Goal: Information Seeking & Learning: Learn about a topic

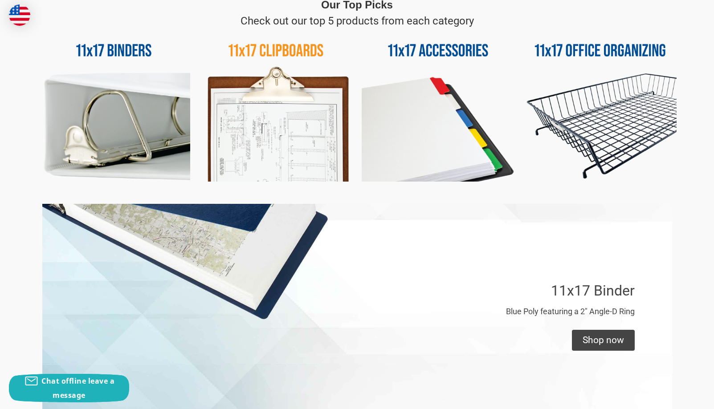
scroll to position [267, 0]
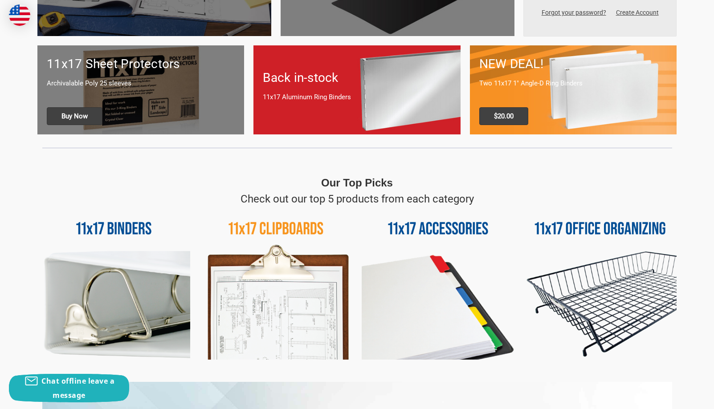
click at [577, 224] on img at bounding box center [600, 283] width 153 height 153
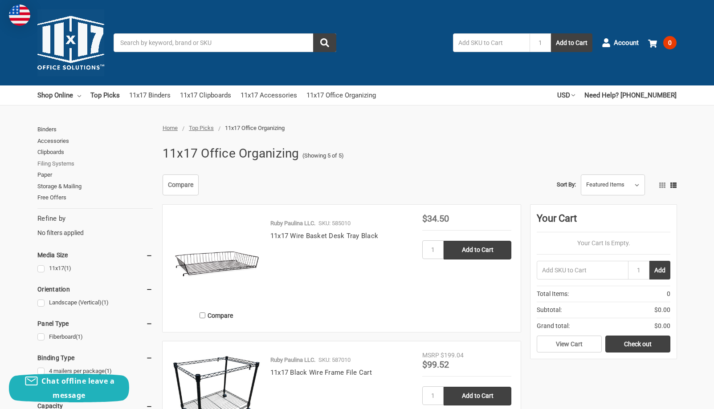
click at [45, 165] on link "Filing Systems" at bounding box center [94, 164] width 115 height 12
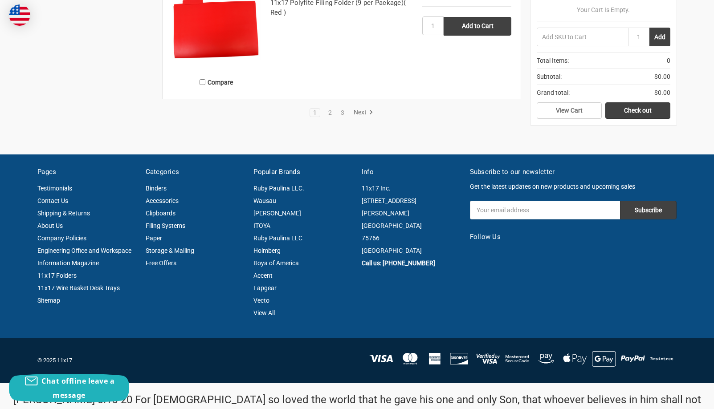
scroll to position [1961, 0]
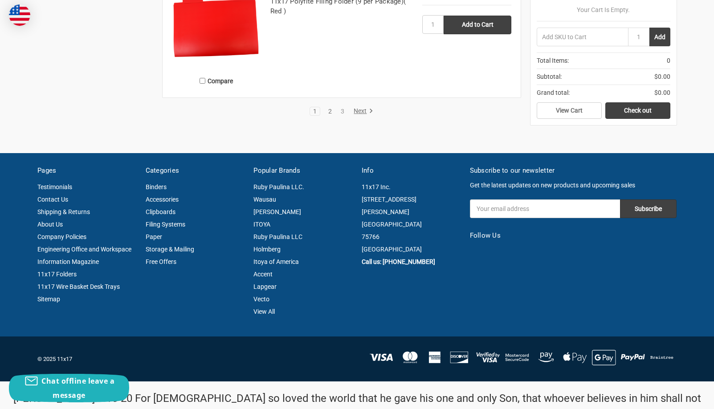
click at [329, 112] on link "2" at bounding box center [330, 111] width 10 height 6
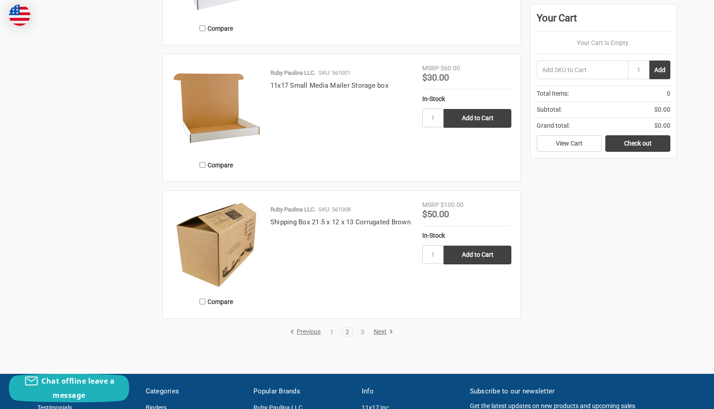
scroll to position [1782, 0]
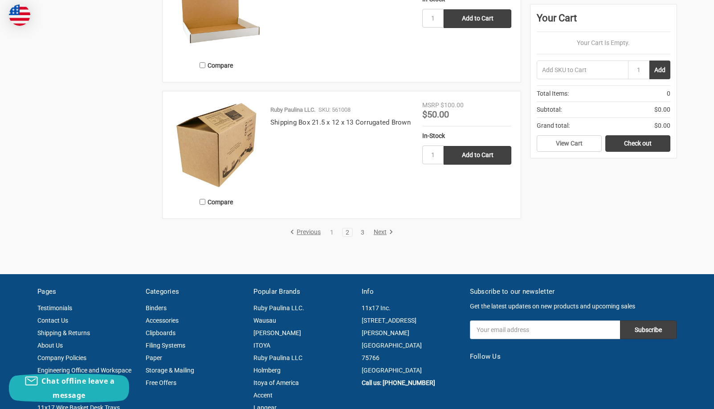
click at [366, 231] on link "3" at bounding box center [363, 232] width 10 height 6
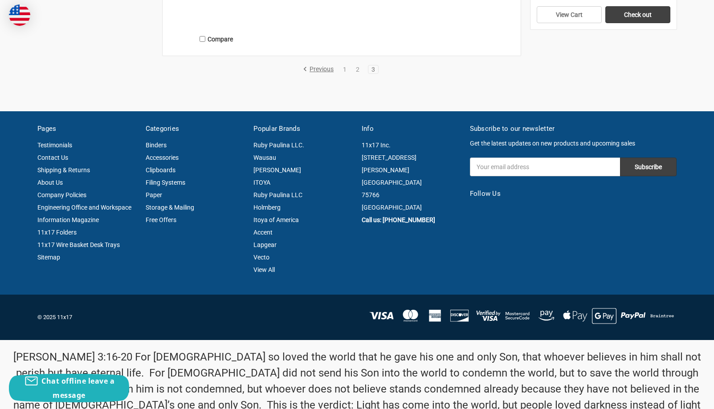
scroll to position [1452, 0]
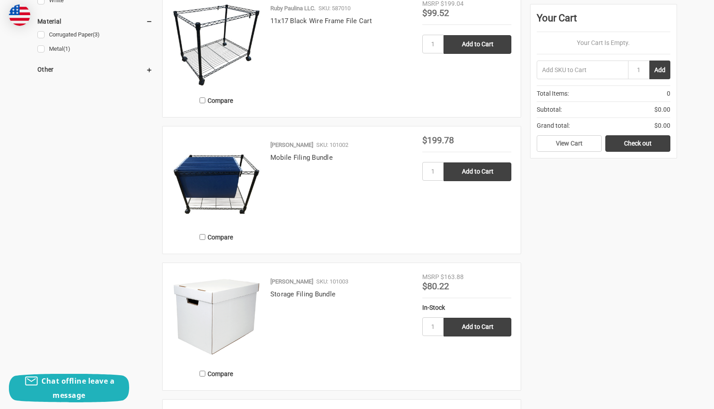
scroll to position [446, 0]
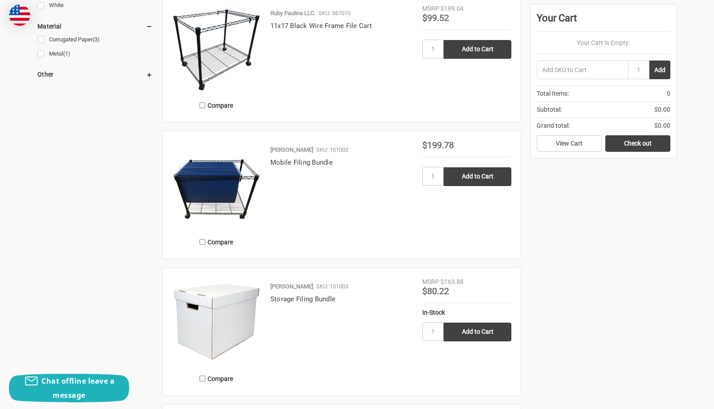
click at [242, 175] on img at bounding box center [216, 185] width 89 height 89
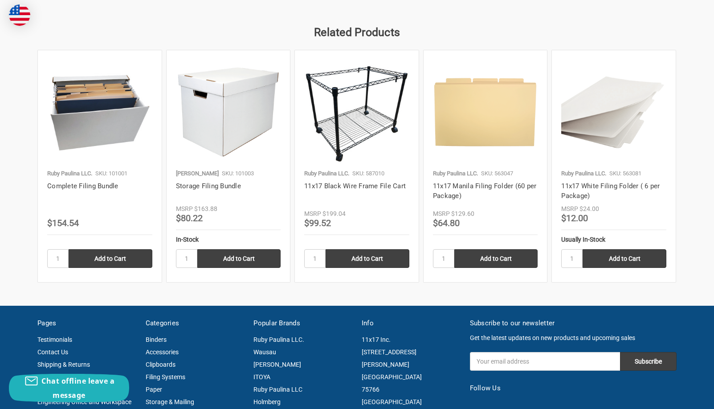
scroll to position [847, 0]
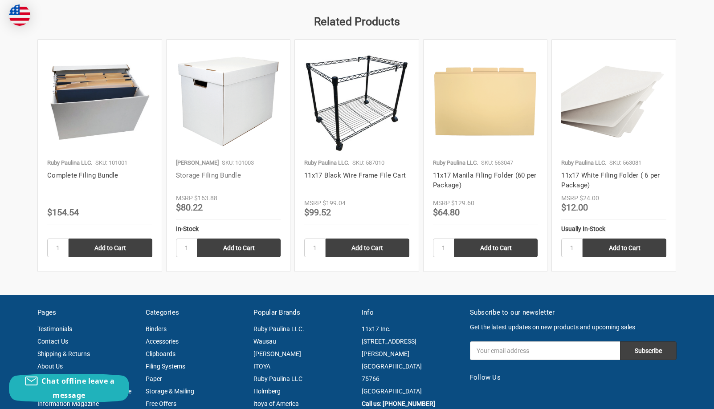
click at [214, 175] on link "Storage Filing Bundle" at bounding box center [208, 176] width 65 height 8
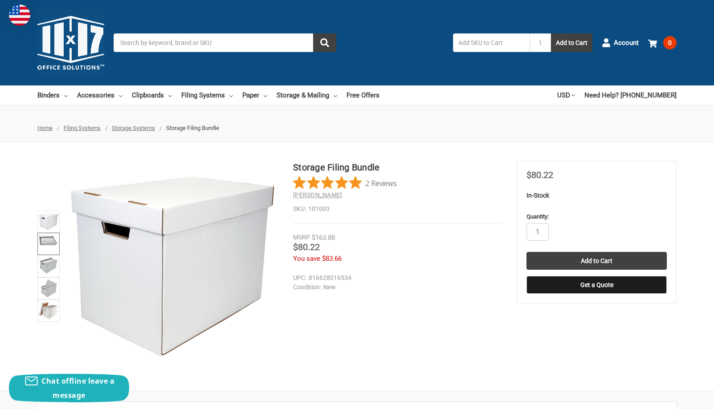
click at [55, 240] on img at bounding box center [49, 239] width 20 height 11
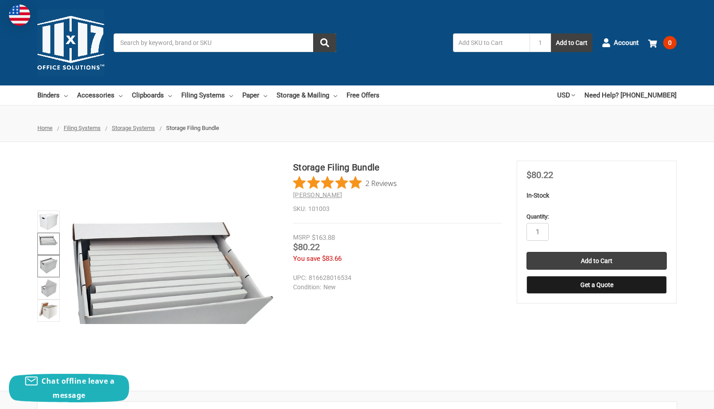
click at [55, 268] on img at bounding box center [49, 266] width 20 height 18
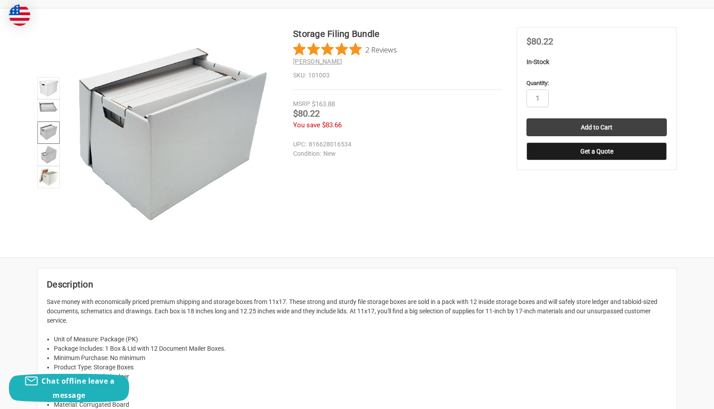
scroll to position [356, 0]
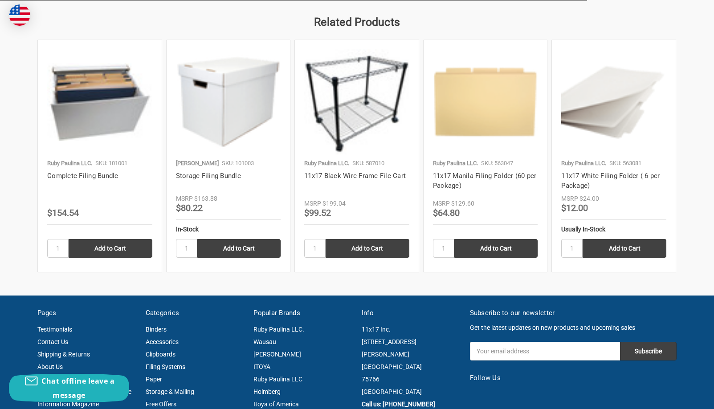
scroll to position [847, 0]
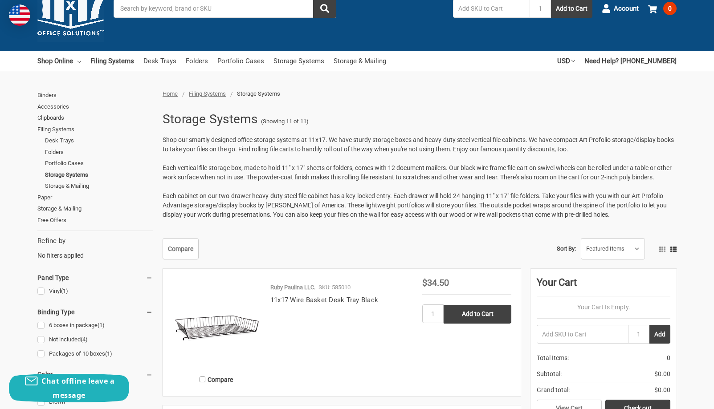
scroll to position [29, 0]
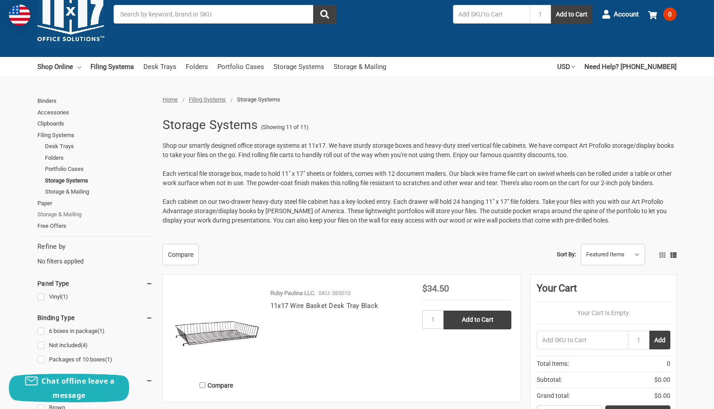
click at [68, 212] on link "Storage & Mailing" at bounding box center [94, 215] width 115 height 12
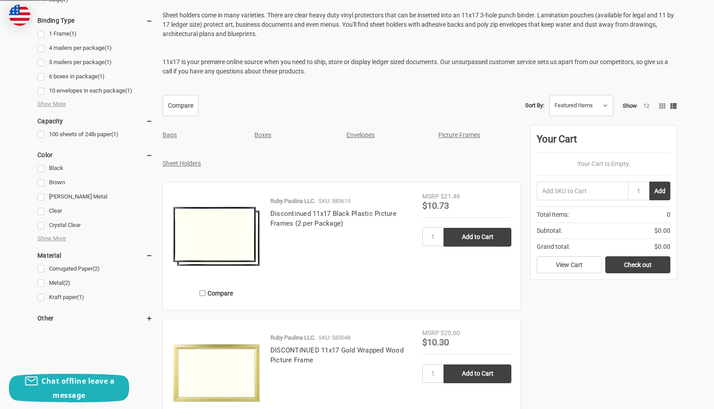
scroll to position [223, 0]
